Goal: Navigation & Orientation: Find specific page/section

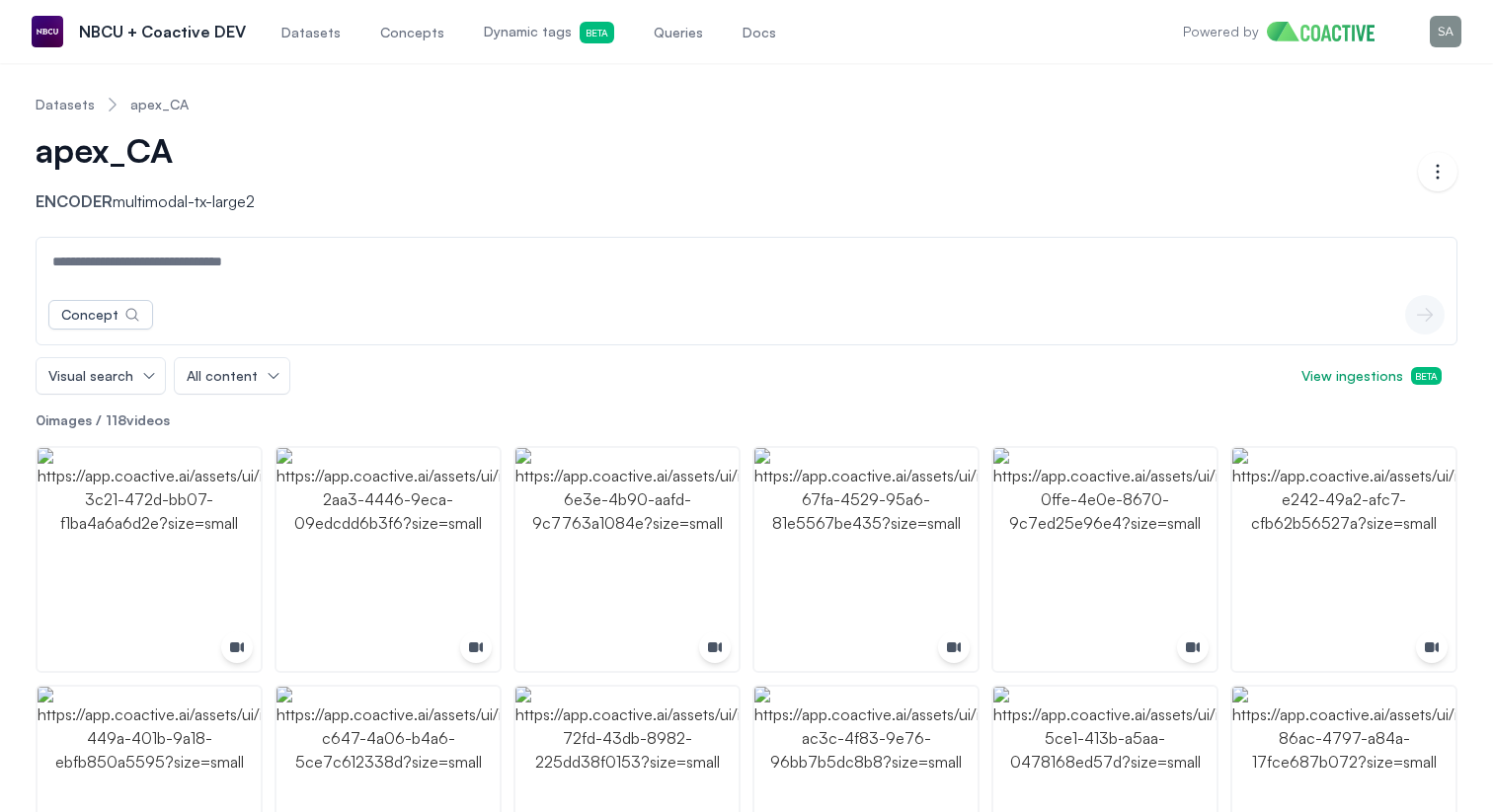
click at [312, 30] on span "Datasets" at bounding box center [311, 33] width 59 height 20
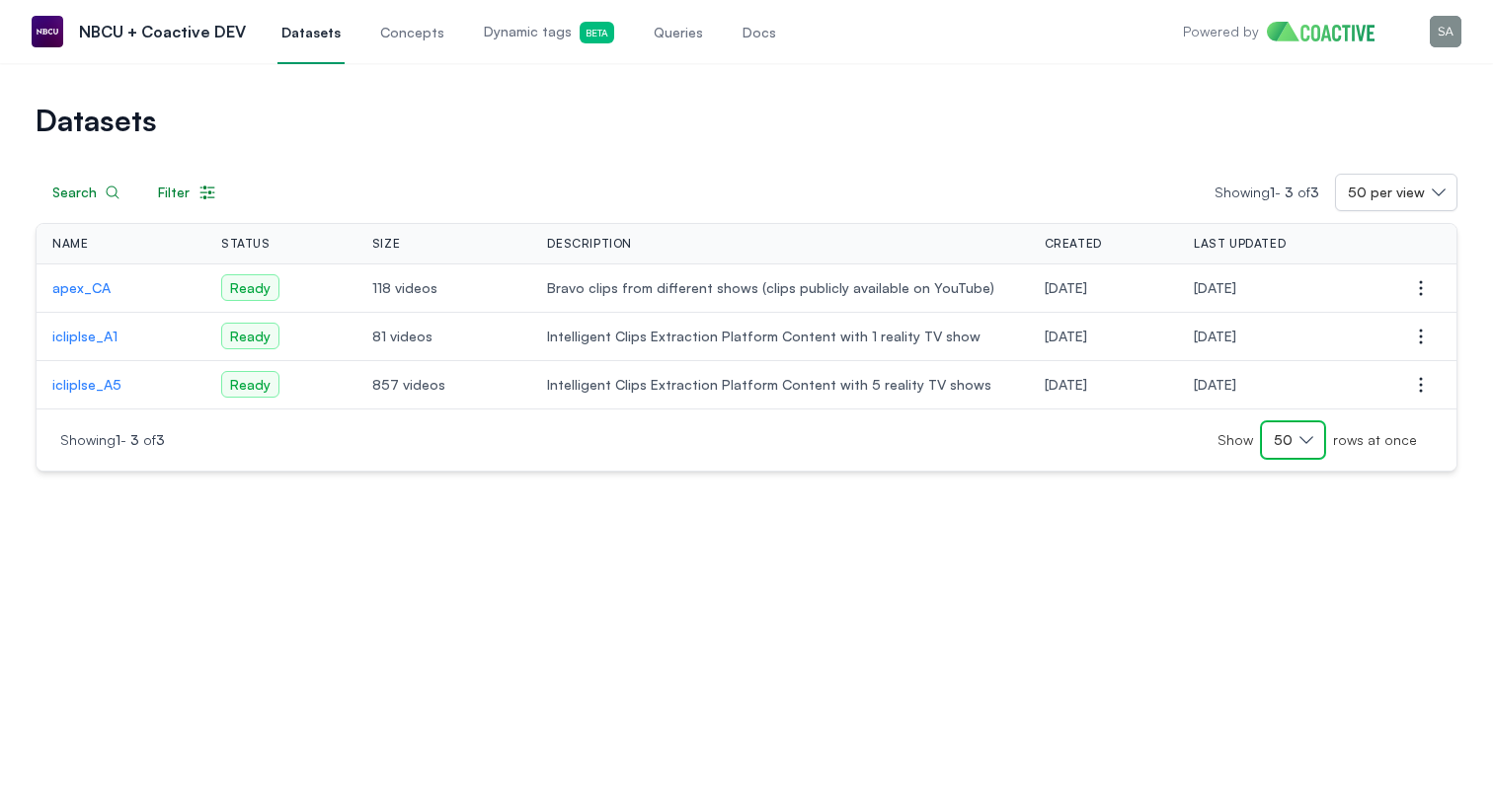
click at [1315, 433] on button "50" at bounding box center [1293, 441] width 64 height 38
click at [1044, 564] on div "Datasets Search Filter Showing 1 - 3 of 3 50 per view Name Status Size Descript…" at bounding box center [746, 438] width 1493 height 750
